Goal: Task Accomplishment & Management: Use online tool/utility

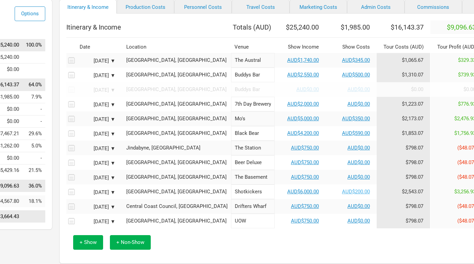
scroll to position [53, 93]
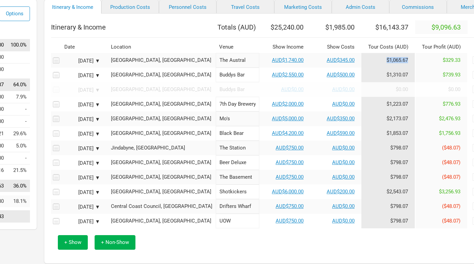
drag, startPoint x: 353, startPoint y: 64, endPoint x: 392, endPoint y: 67, distance: 38.5
click at [392, 67] on tr "[DATE] ▼ [GEOGRAPHIC_DATA], [GEOGRAPHIC_DATA] The Austral AUD$1,740.00 AUD$345.…" at bounding box center [274, 60] width 446 height 15
click at [369, 193] on td "$2,543.07" at bounding box center [388, 192] width 54 height 15
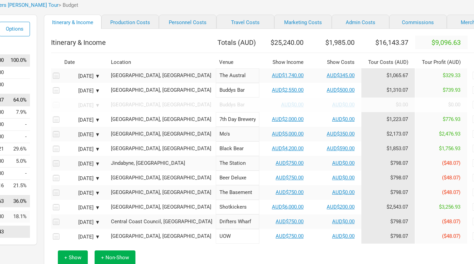
scroll to position [0, 93]
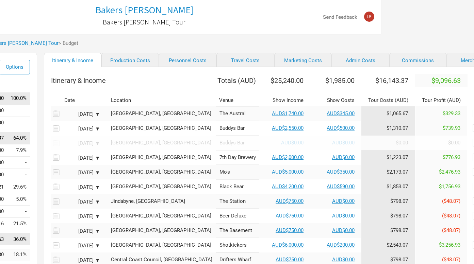
click at [109, 41] on div "Artists > [PERSON_NAME] [PERSON_NAME] > Bakers [PERSON_NAME] Tour > Budget" at bounding box center [144, 43] width 474 height 19
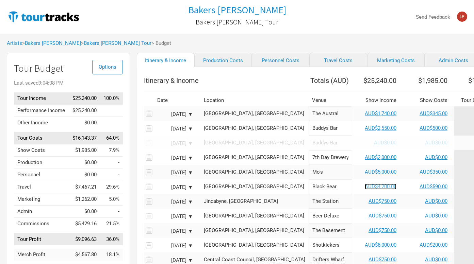
click at [364, 188] on link "AUD$4,200.00" at bounding box center [380, 187] width 32 height 6
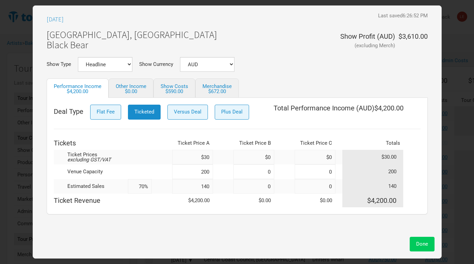
click at [424, 244] on span "Done" at bounding box center [422, 244] width 12 height 6
